Goal: Task Accomplishment & Management: Manage account settings

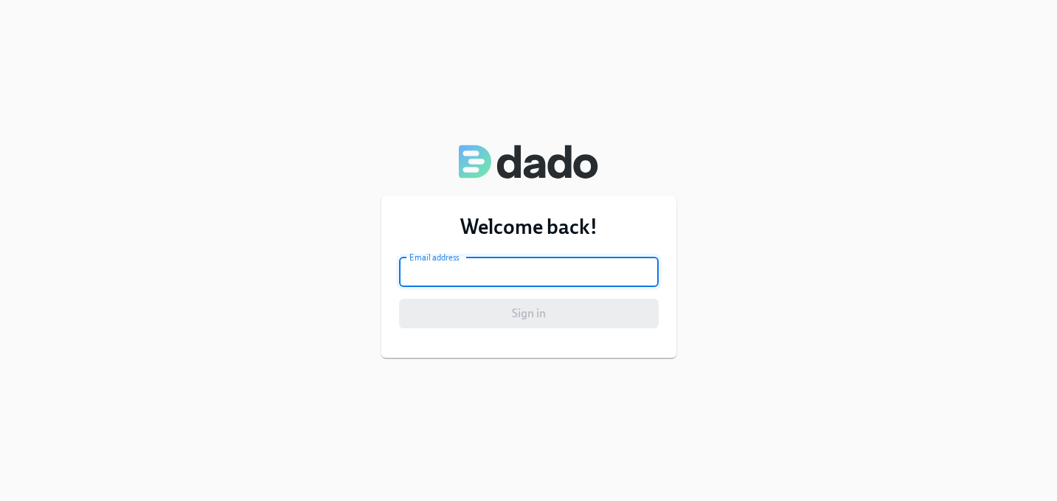
click at [529, 274] on input "email" at bounding box center [529, 271] width 260 height 29
type input "[PERSON_NAME][EMAIL_ADDRESS][DOMAIN_NAME]"
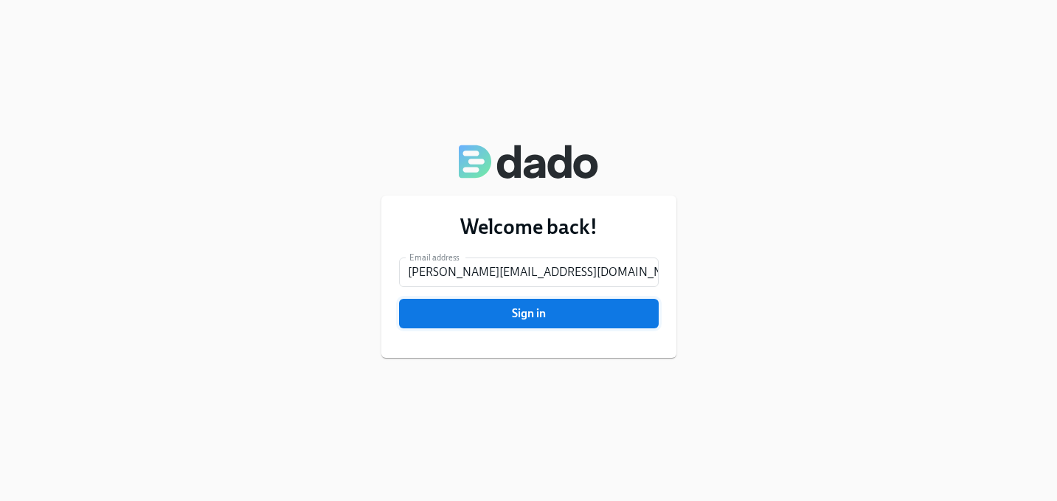
click at [528, 313] on span "Sign in" at bounding box center [528, 313] width 239 height 15
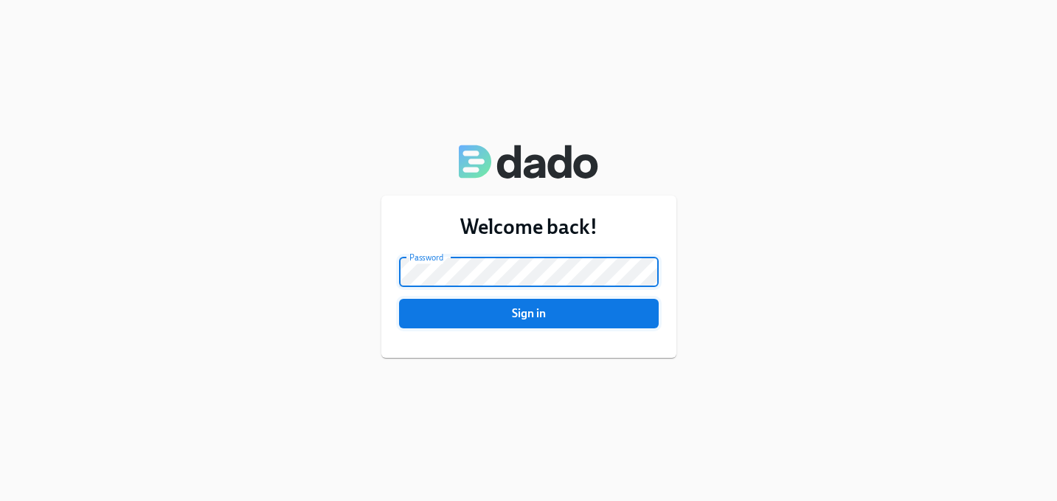
click at [492, 324] on button "Sign in" at bounding box center [529, 313] width 260 height 29
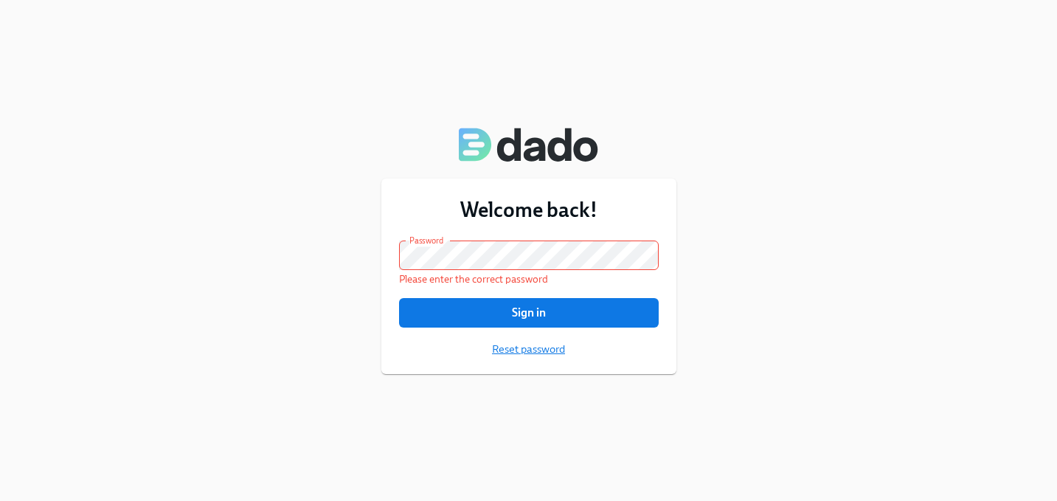
click at [509, 346] on span "Reset password" at bounding box center [528, 348] width 73 height 15
